Goal: Transaction & Acquisition: Purchase product/service

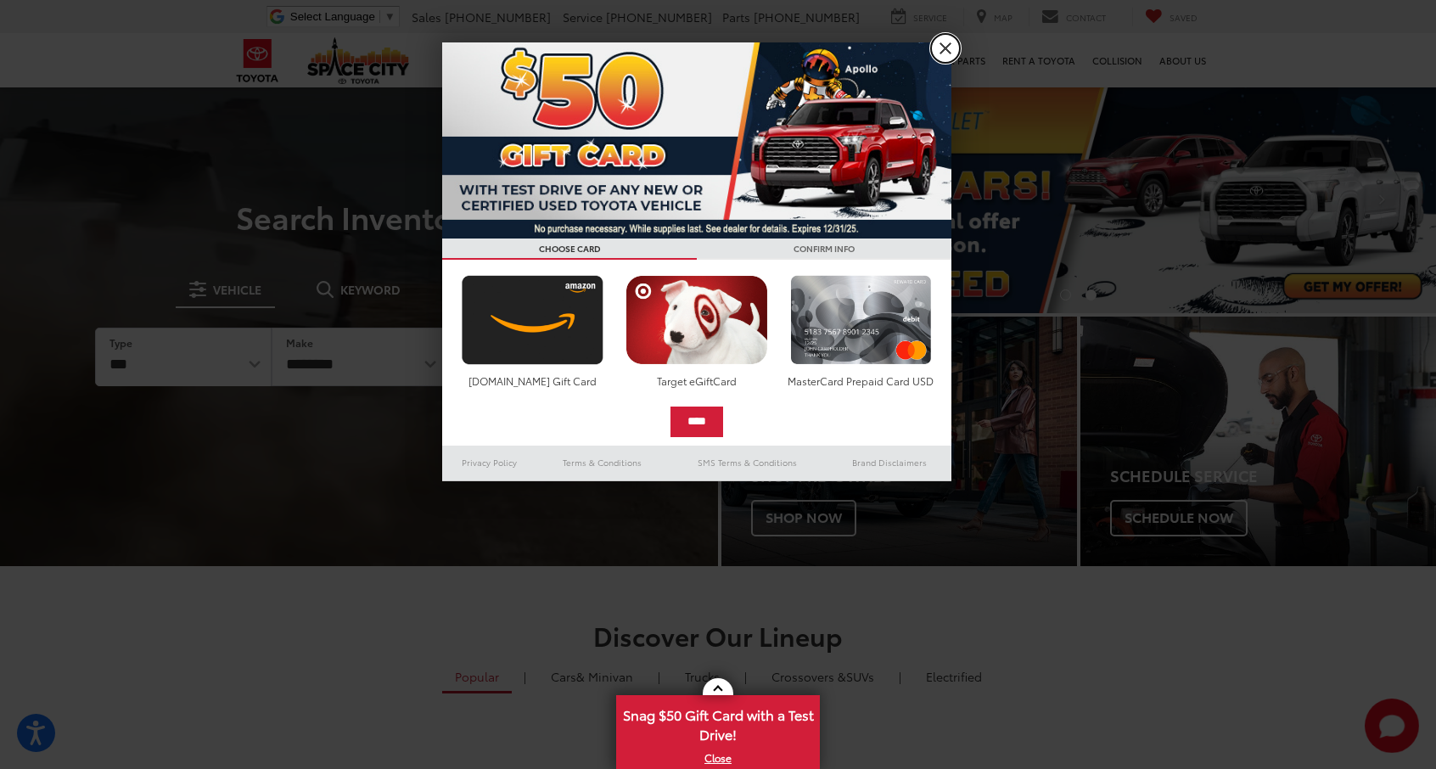
click at [944, 48] on link "X" at bounding box center [945, 48] width 29 height 29
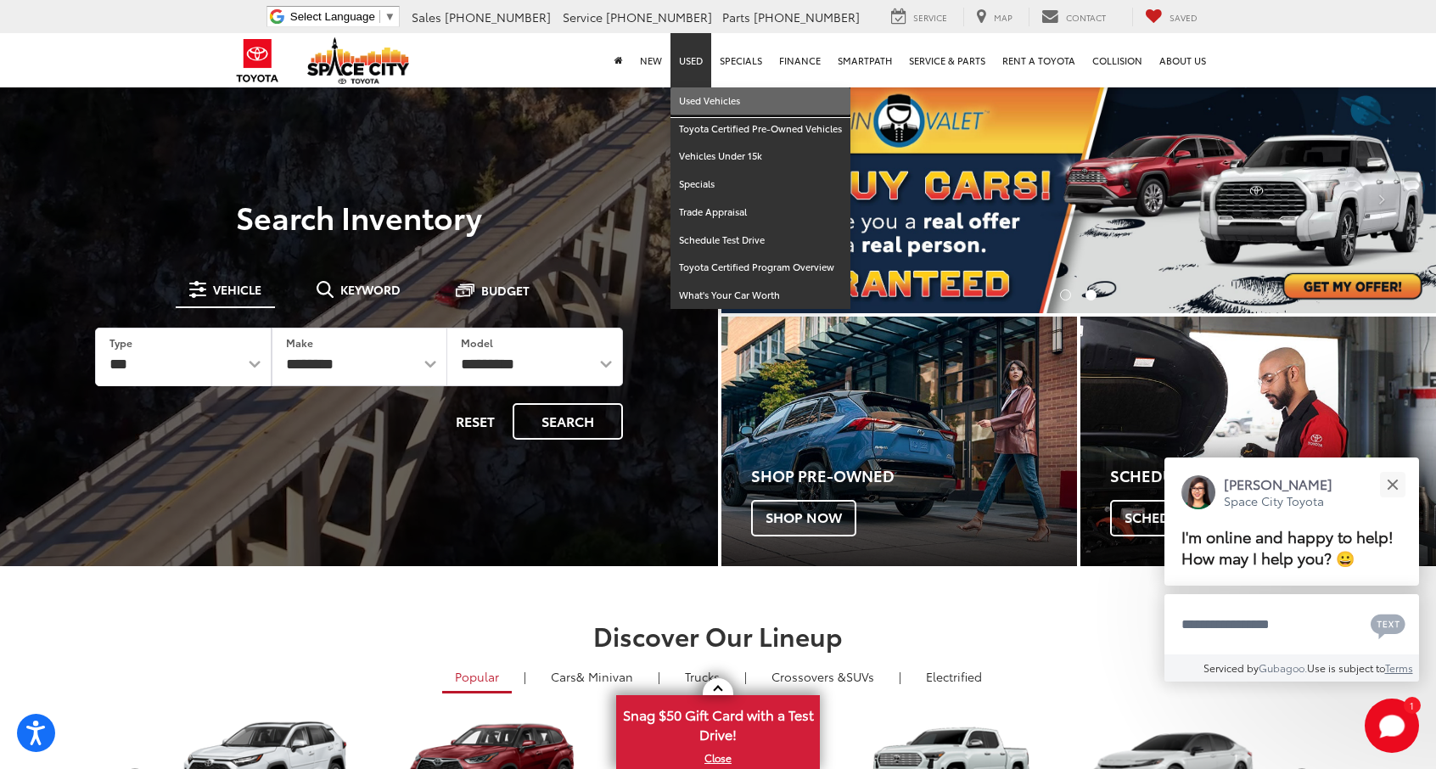
click at [706, 98] on link "Used Vehicles" at bounding box center [760, 101] width 180 height 28
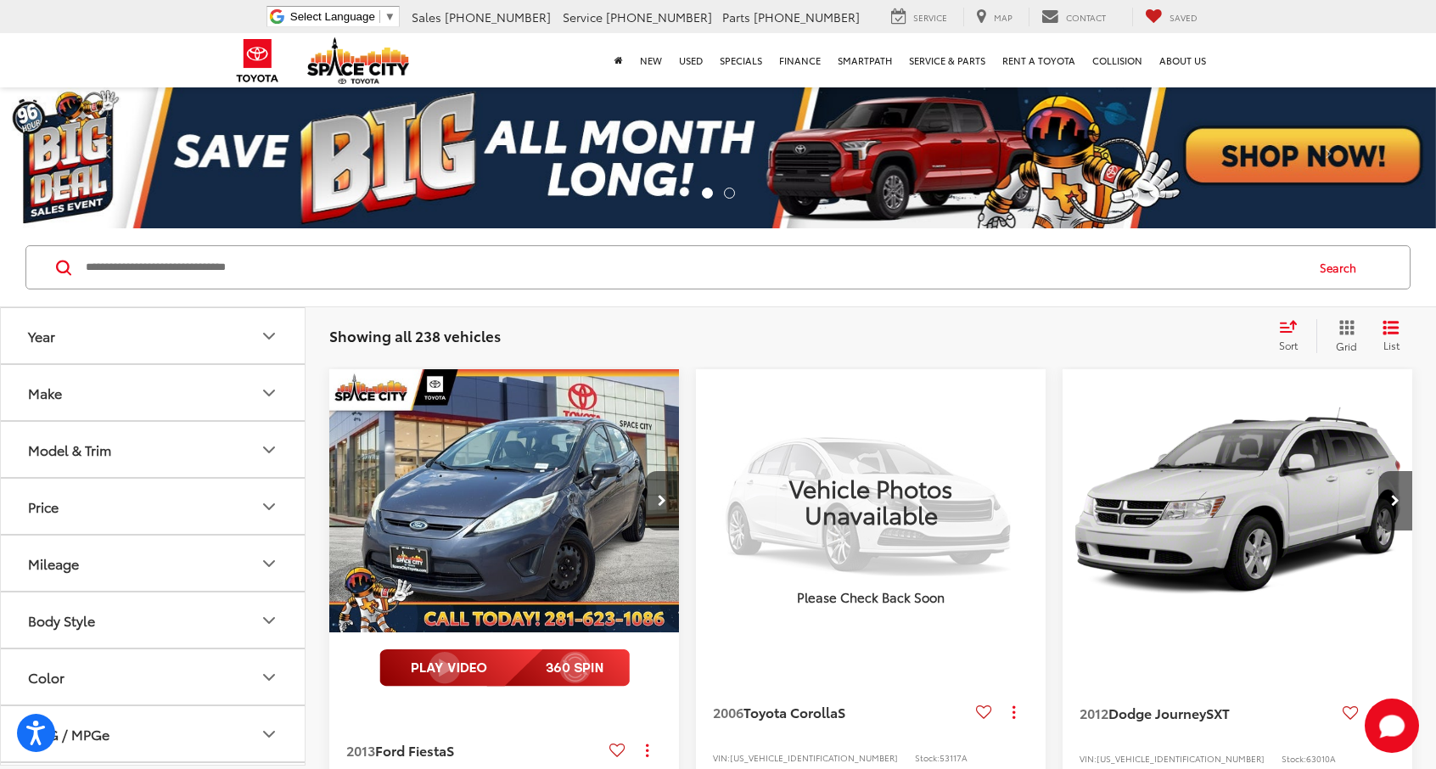
click at [272, 384] on icon "Make" at bounding box center [269, 393] width 20 height 20
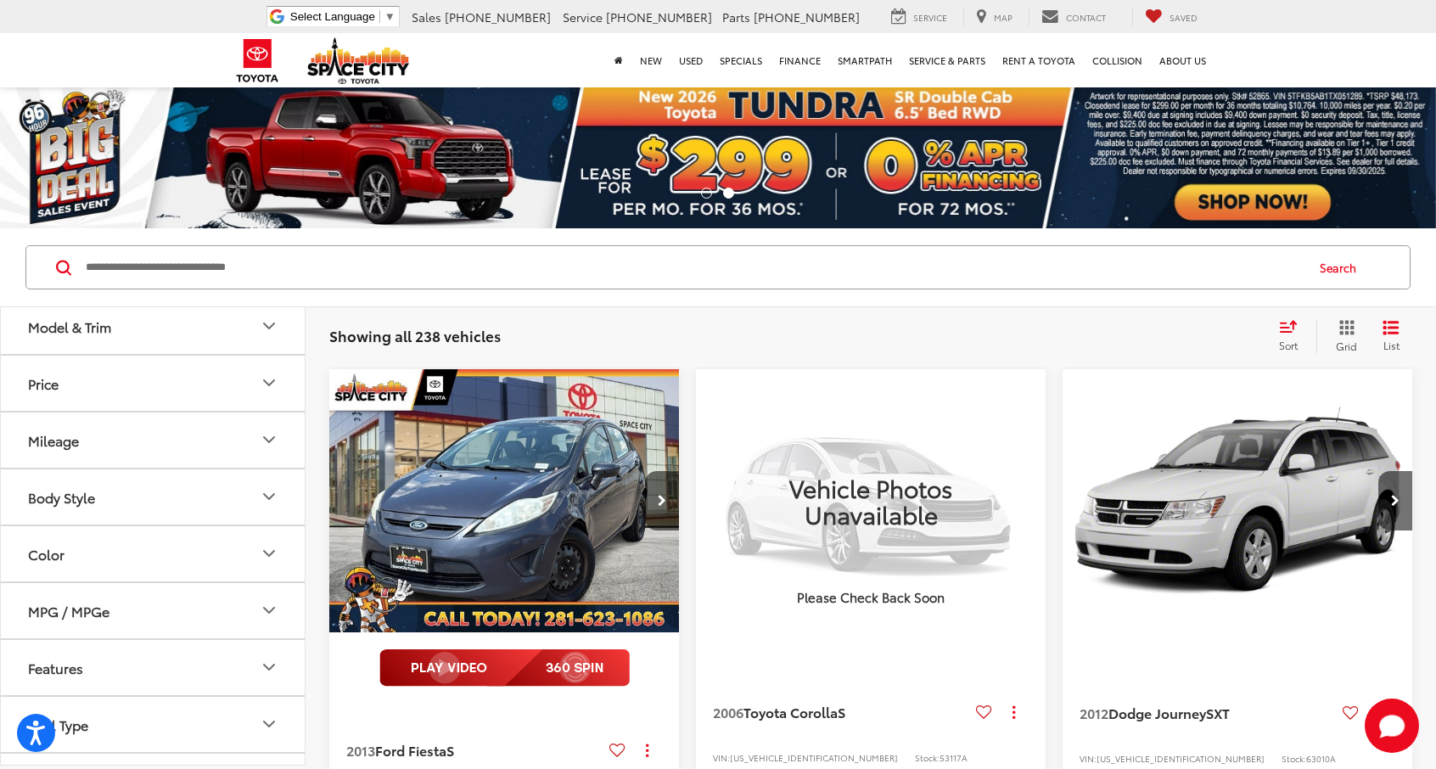
scroll to position [568, 0]
click at [156, 282] on label "Toyota (126)" at bounding box center [153, 267] width 69 height 29
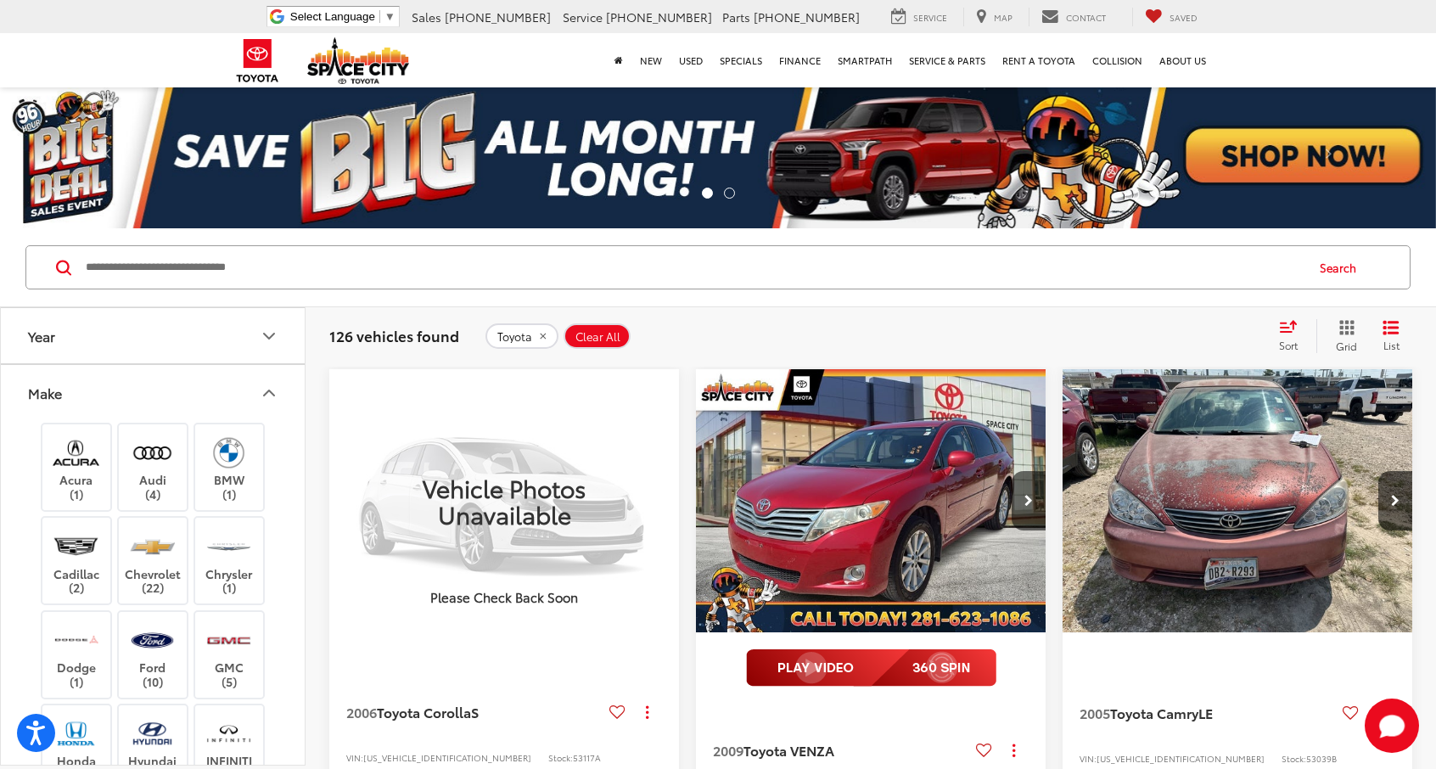
click at [273, 398] on icon "Make" at bounding box center [269, 393] width 20 height 20
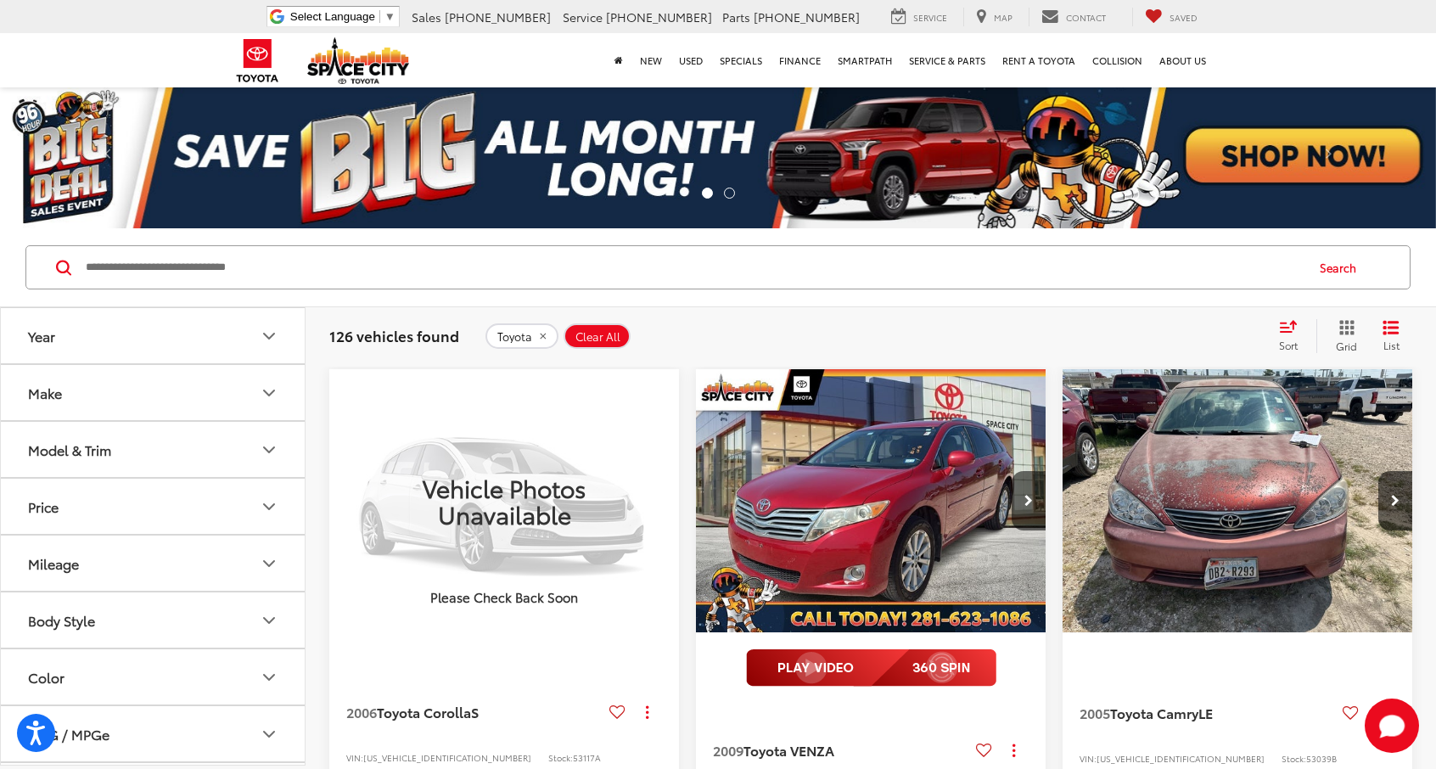
click at [277, 454] on icon "Model & Trim" at bounding box center [269, 450] width 20 height 20
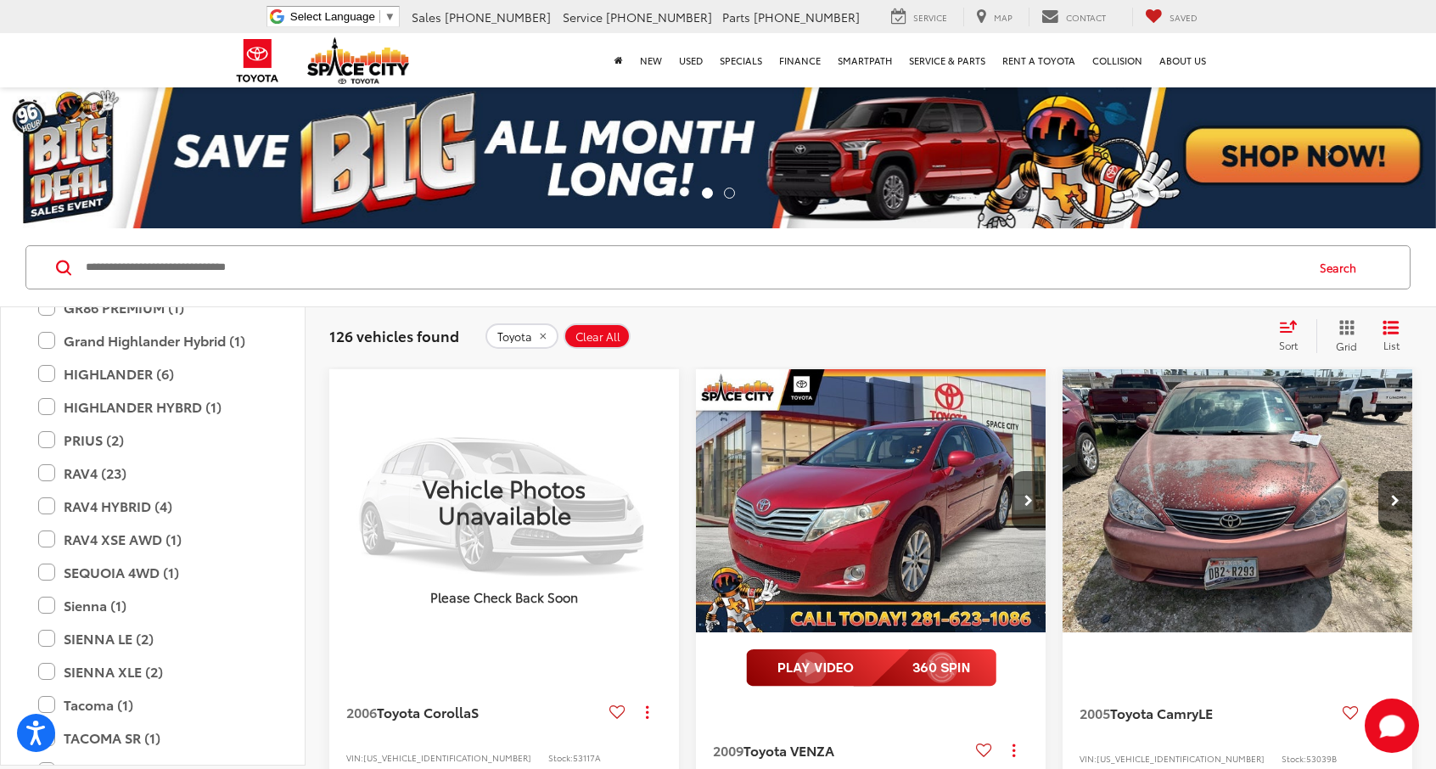
scroll to position [600, 0]
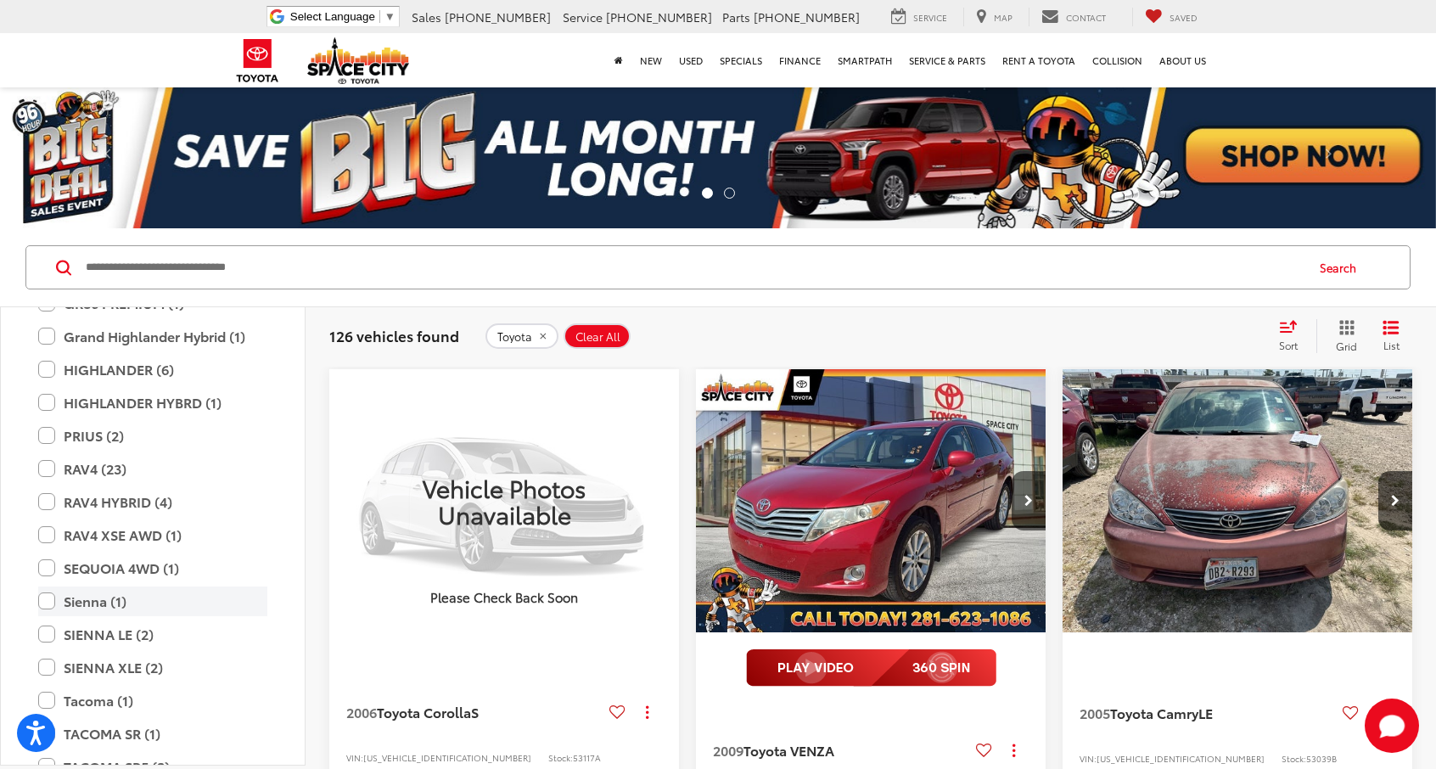
click at [53, 596] on label "Sienna (1)" at bounding box center [152, 601] width 229 height 30
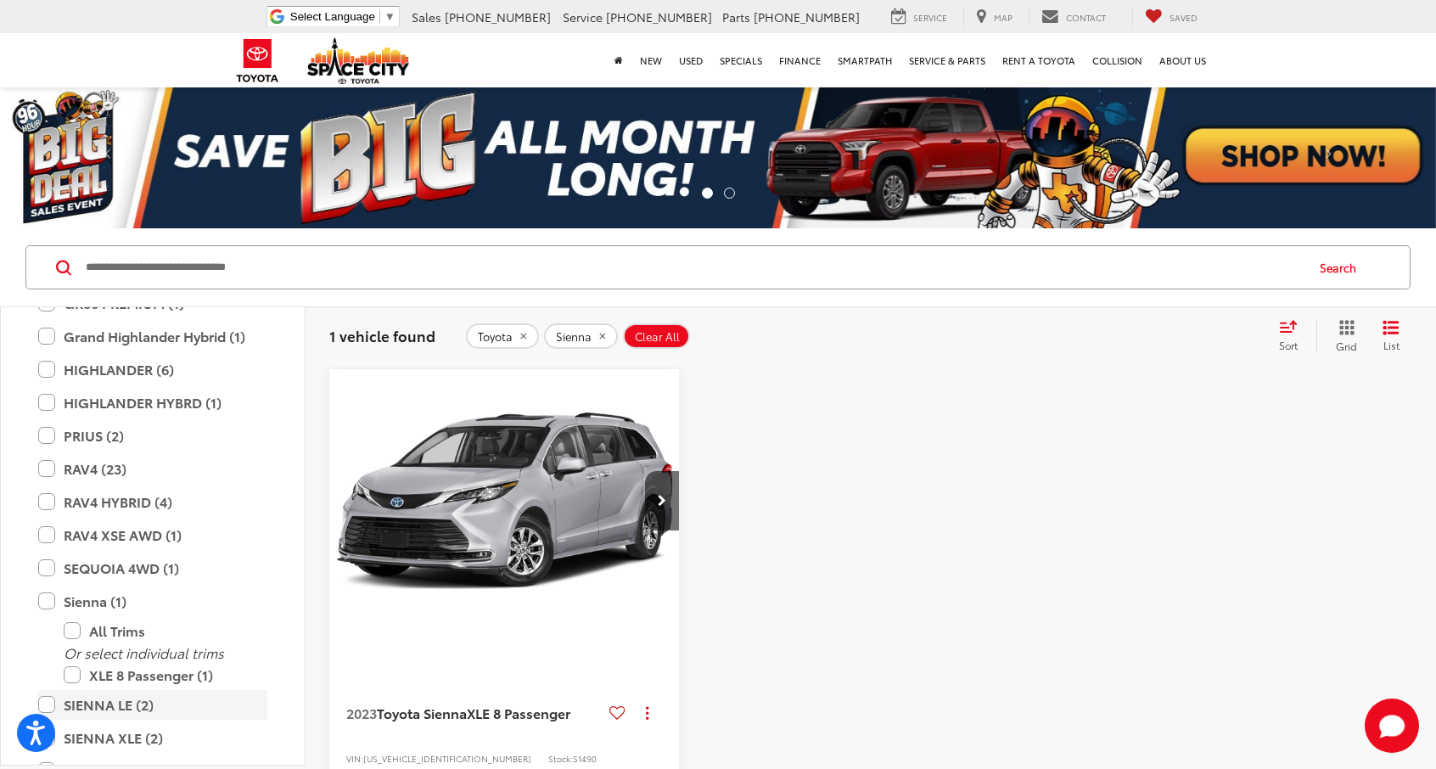
click at [51, 706] on label "SIENNA LE (2)" at bounding box center [152, 705] width 229 height 30
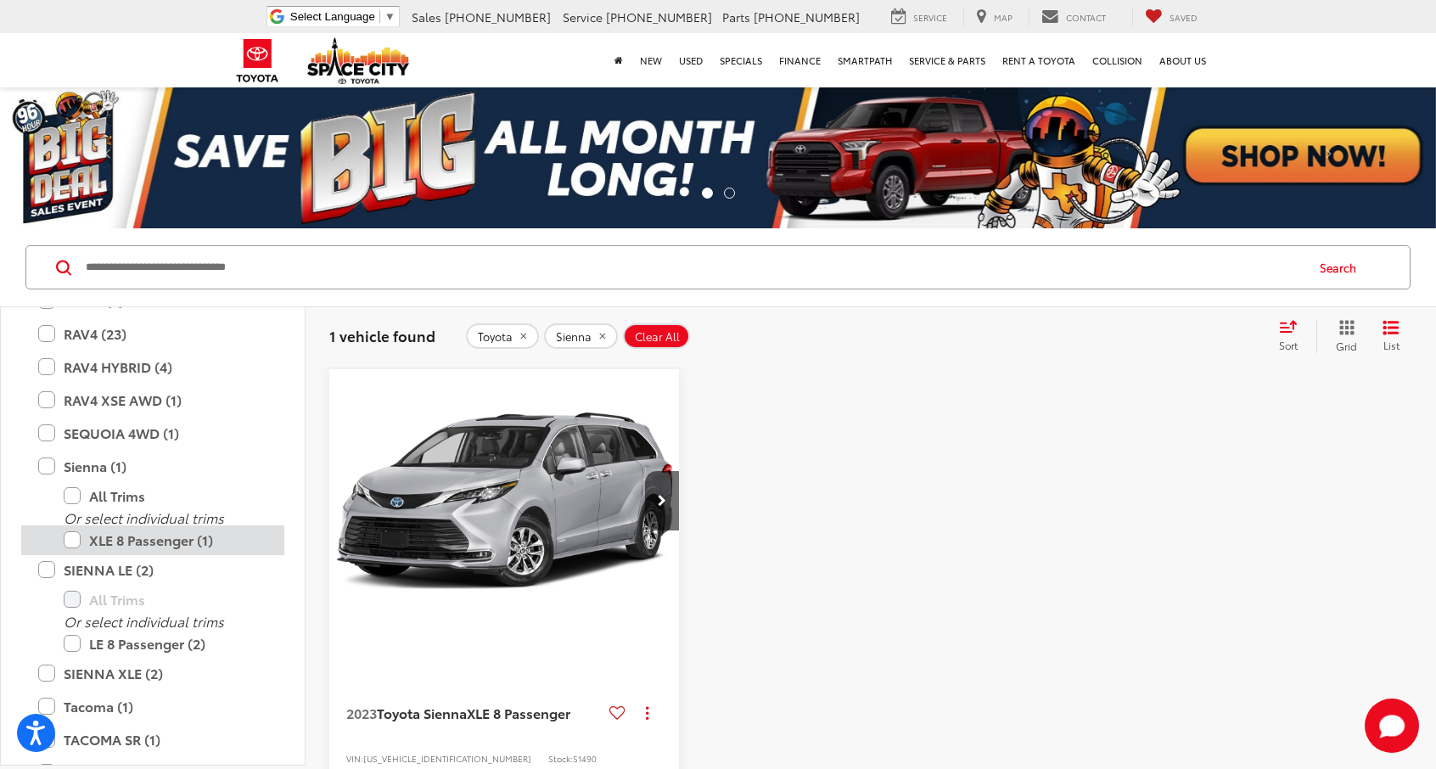
scroll to position [738, 0]
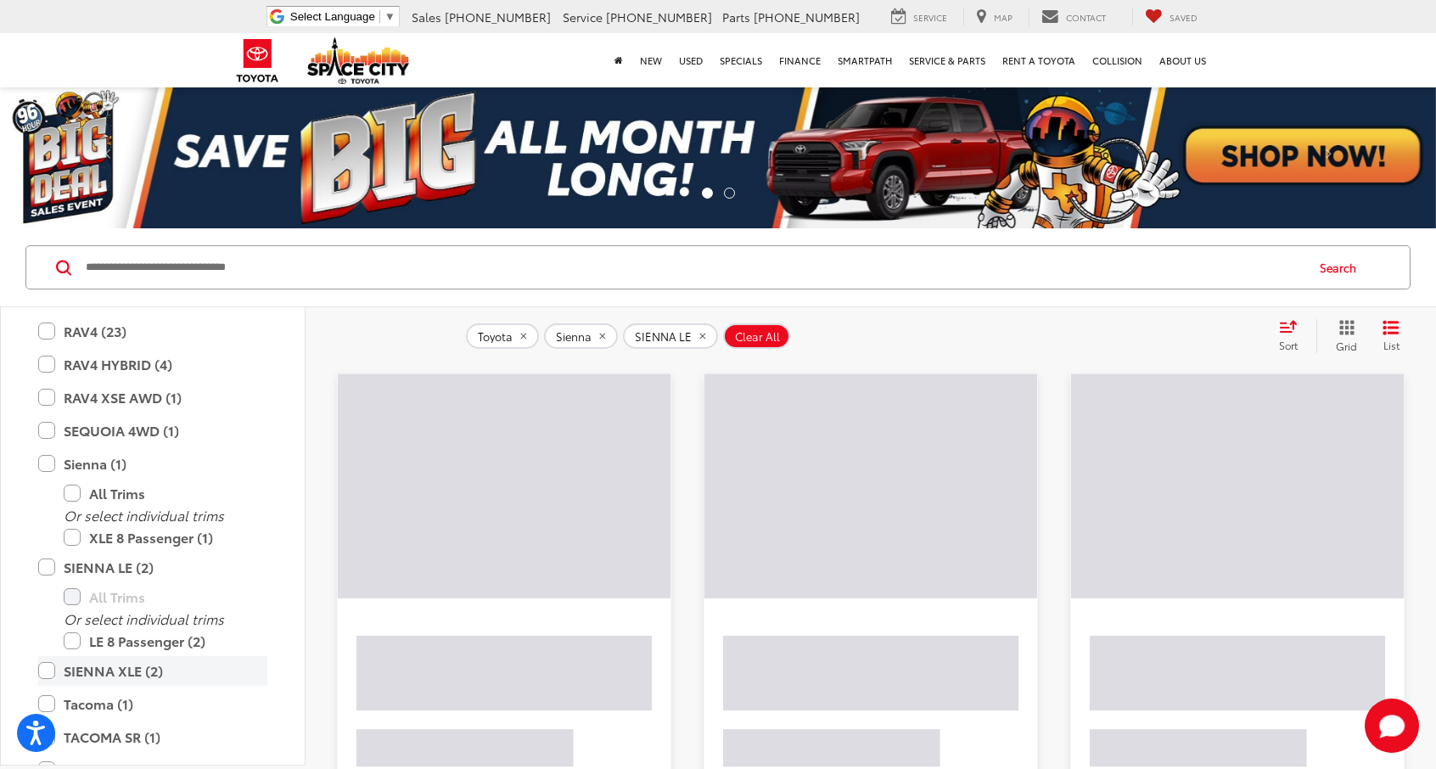
click at [48, 666] on label "SIENNA XLE (2)" at bounding box center [152, 671] width 229 height 30
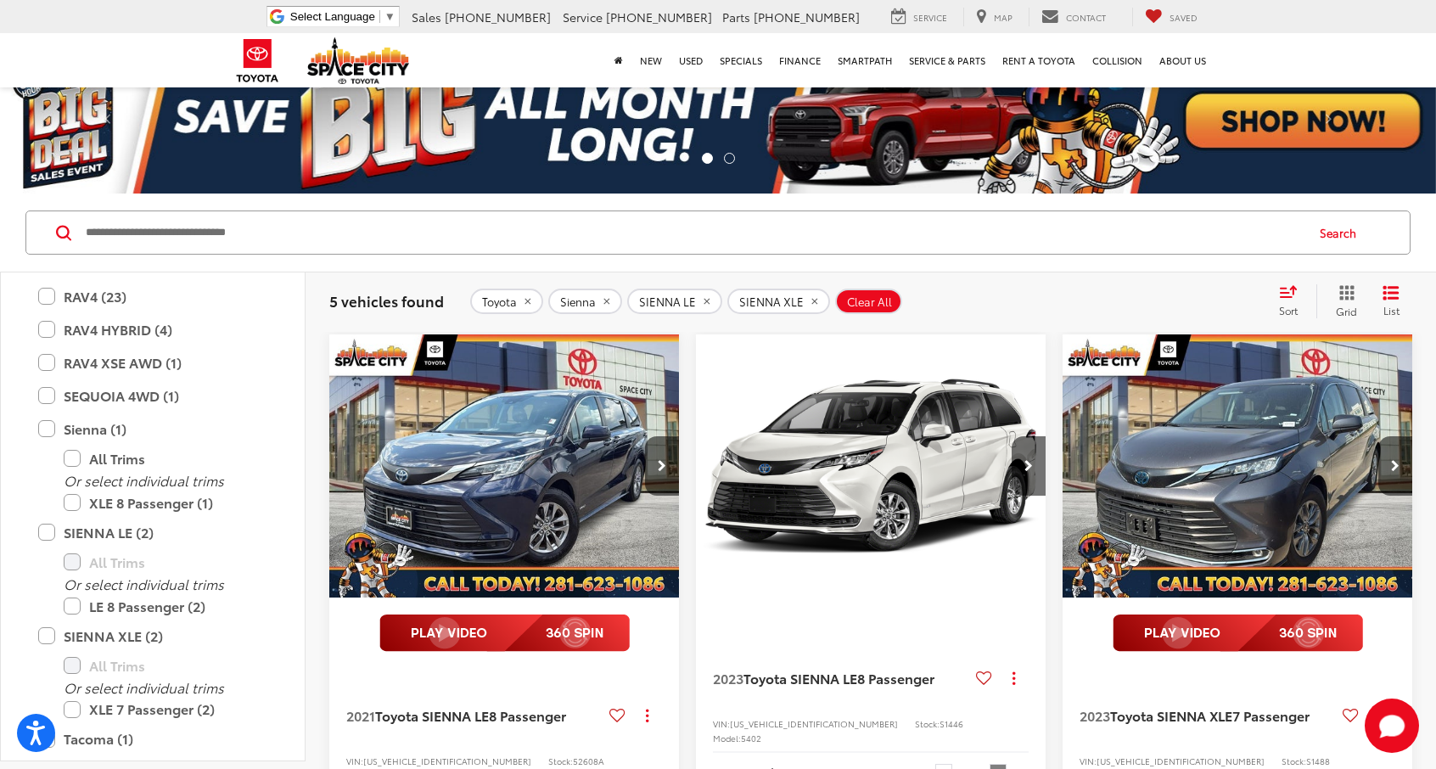
scroll to position [28, 0]
